Goal: Information Seeking & Learning: Learn about a topic

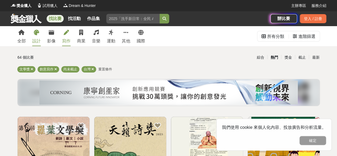
click at [34, 42] on div "設計" at bounding box center [36, 41] width 9 height 6
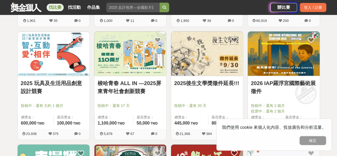
scroll to position [199, 0]
click at [292, 87] on link "2026 IAP羅浮宮國際藝術展徵件" at bounding box center [284, 87] width 66 height 16
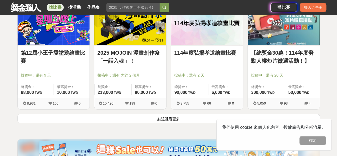
scroll to position [682, 0]
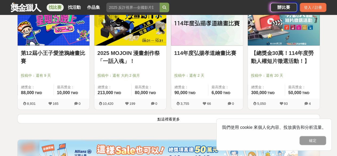
click at [106, 115] on button "點這裡看更多" at bounding box center [168, 118] width 303 height 9
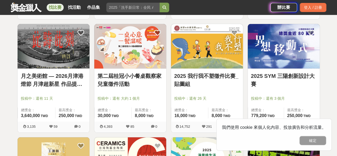
scroll to position [998, 0]
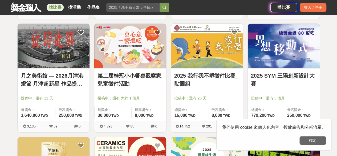
click at [309, 140] on button "確定" at bounding box center [313, 140] width 27 height 9
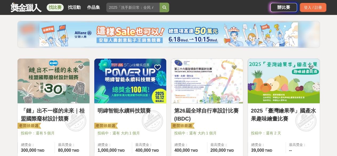
scroll to position [58, 0]
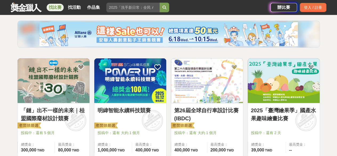
click at [251, 124] on div "2025「臺灣繪果季」國產水果趣味繪畫比賽 投稿中：還有 2 天 總獎金： 39,000 39,000 TWD 最高獎金： --" at bounding box center [284, 129] width 72 height 53
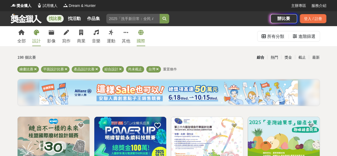
click at [141, 33] on icon at bounding box center [140, 32] width 5 height 5
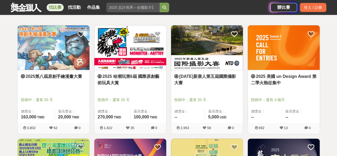
scroll to position [91, 0]
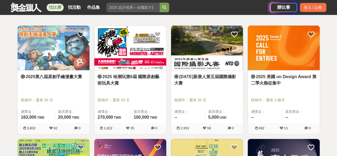
click at [196, 79] on link "[DATE]新唐⼈第五屆國際攝影大賽" at bounding box center [207, 80] width 66 height 13
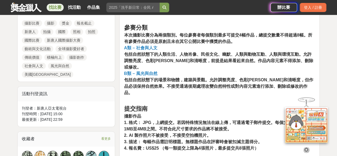
scroll to position [258, 0]
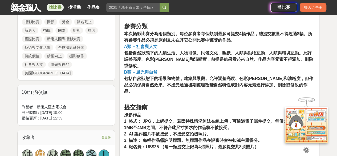
click at [212, 138] on strong "3. 描述： 每幅作品需註明標題。無標題作品在評審時會被扣減主題得分。" at bounding box center [193, 140] width 138 height 5
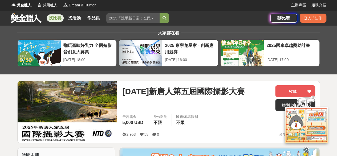
scroll to position [0, 0]
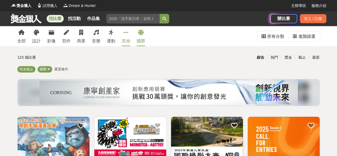
click at [127, 41] on div "其他" at bounding box center [126, 41] width 9 height 6
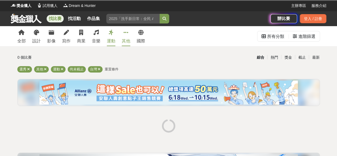
click at [114, 41] on div "運動" at bounding box center [111, 41] width 9 height 6
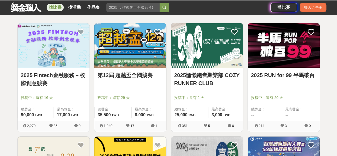
scroll to position [93, 0]
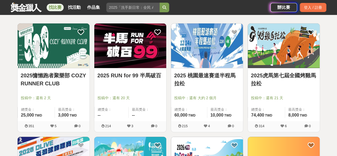
click at [134, 97] on span "投稿中：還有 20 天" at bounding box center [131, 98] width 66 height 6
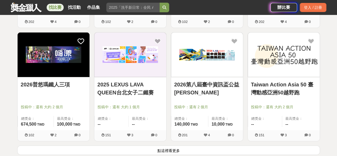
scroll to position [650, 0]
click at [158, 122] on div "最高獎金： --" at bounding box center [147, 121] width 38 height 11
click at [47, 67] on img at bounding box center [54, 55] width 72 height 45
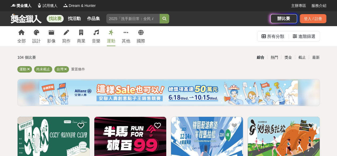
click at [101, 30] on div "全部 設計 影像 寫作 商業 音樂 運動 其他 國際" at bounding box center [81, 36] width 134 height 20
click at [95, 40] on div "音樂" at bounding box center [96, 41] width 9 height 6
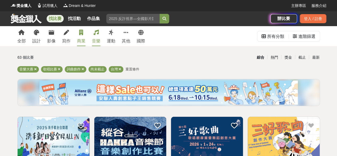
click at [83, 33] on icon at bounding box center [81, 32] width 4 height 5
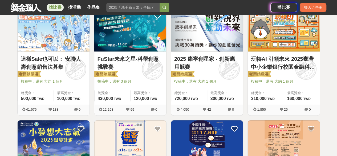
scroll to position [110, 0]
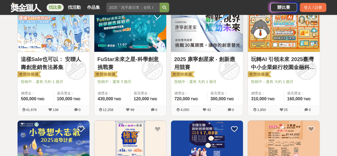
click at [143, 63] on link "FuStar未來之星-科學創意挑戰賽" at bounding box center [131, 63] width 66 height 16
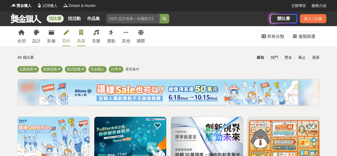
click at [68, 32] on icon at bounding box center [66, 32] width 5 height 5
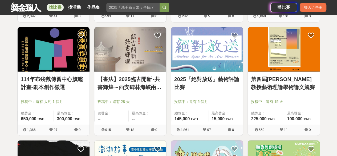
scroll to position [431, 0]
